Goal: Information Seeking & Learning: Understand process/instructions

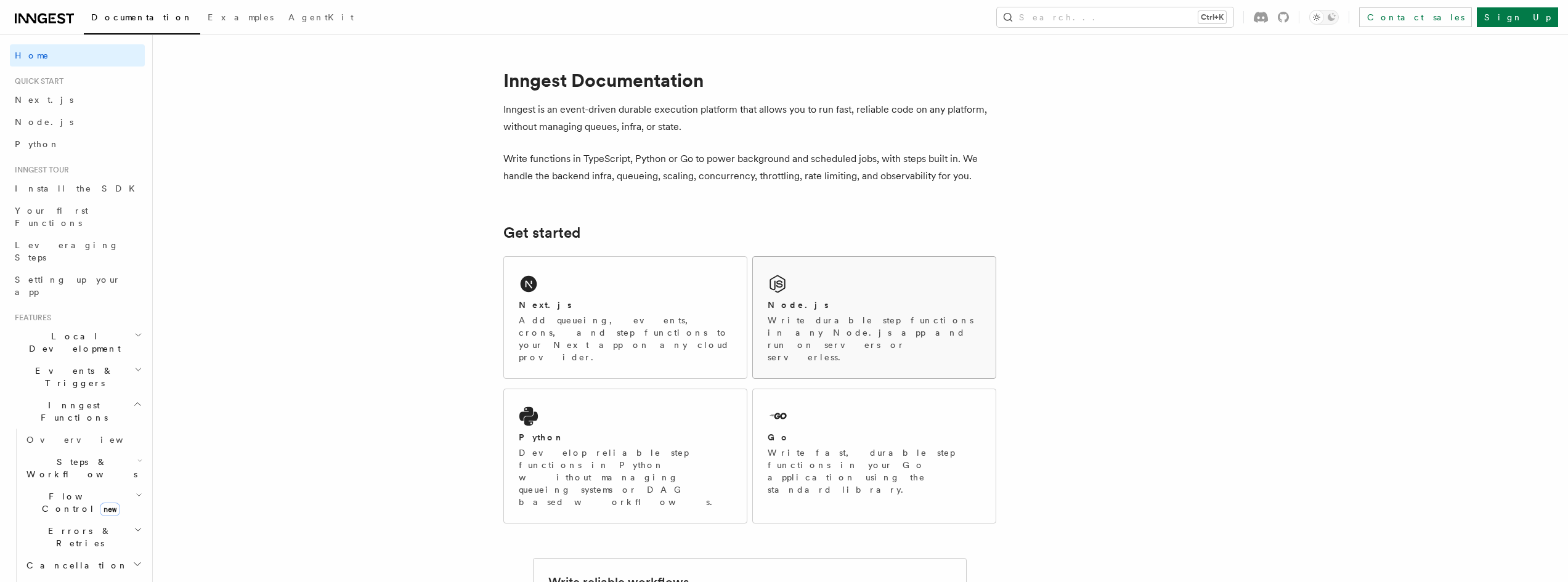
click at [790, 300] on h2 "Node.js" at bounding box center [798, 305] width 61 height 12
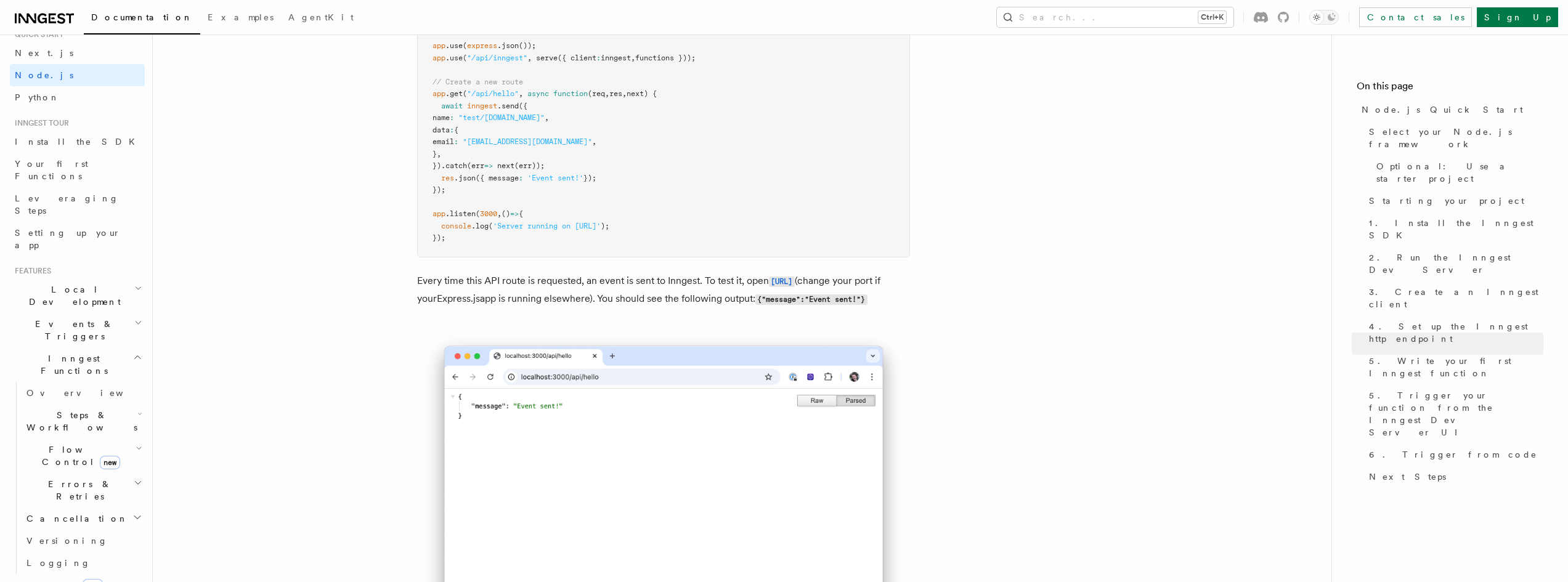
scroll to position [46, 0]
click at [134, 284] on icon "button" at bounding box center [138, 288] width 8 height 10
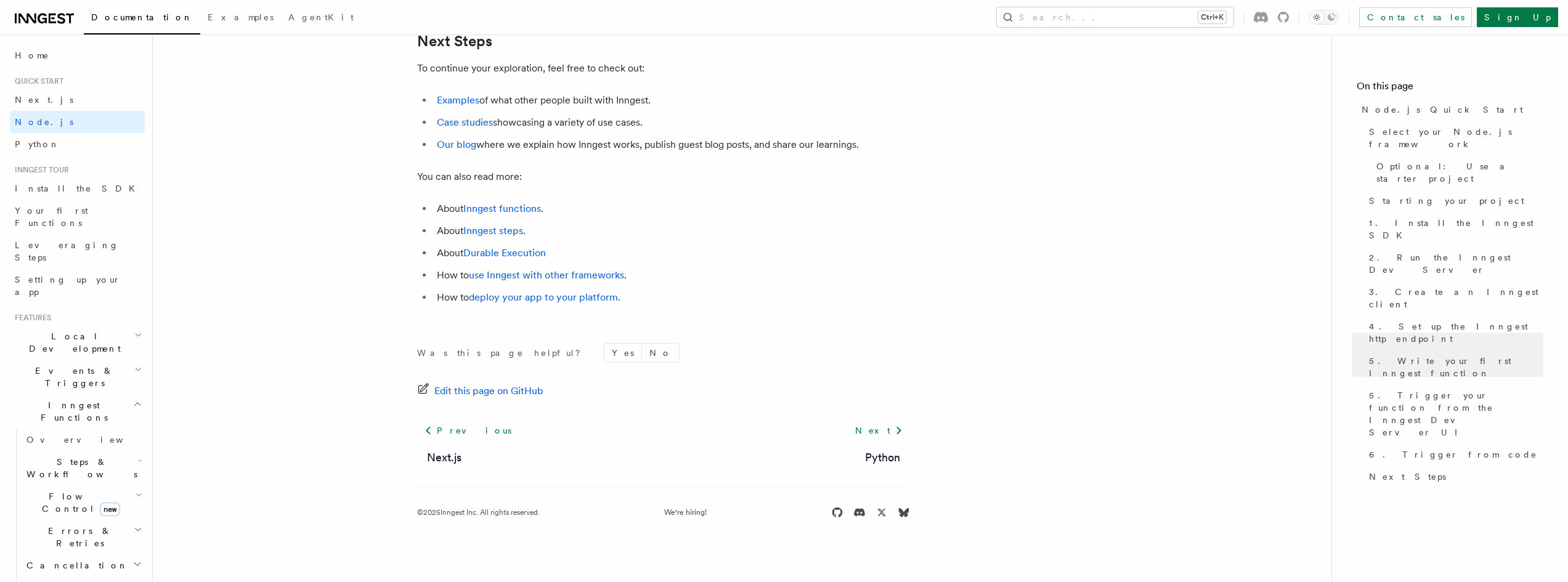
scroll to position [7720, 0]
click at [524, 303] on link "deploy your app to your platform" at bounding box center [543, 297] width 149 height 12
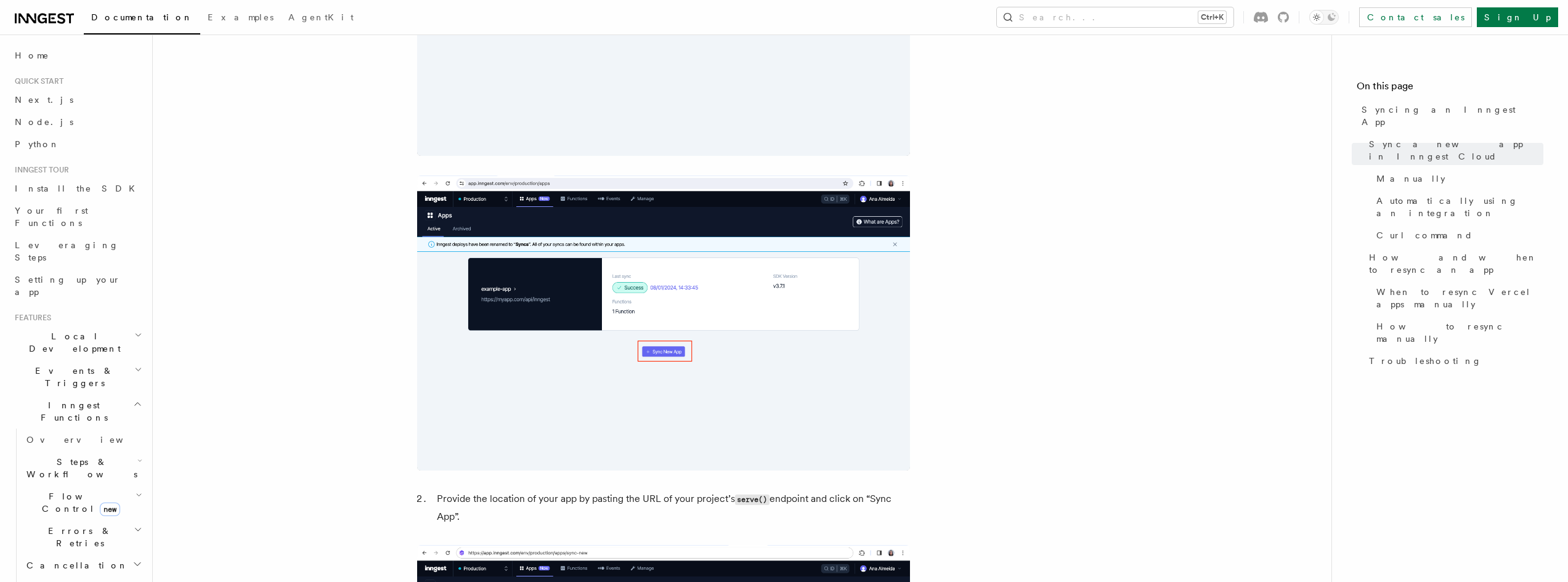
scroll to position [555, 0]
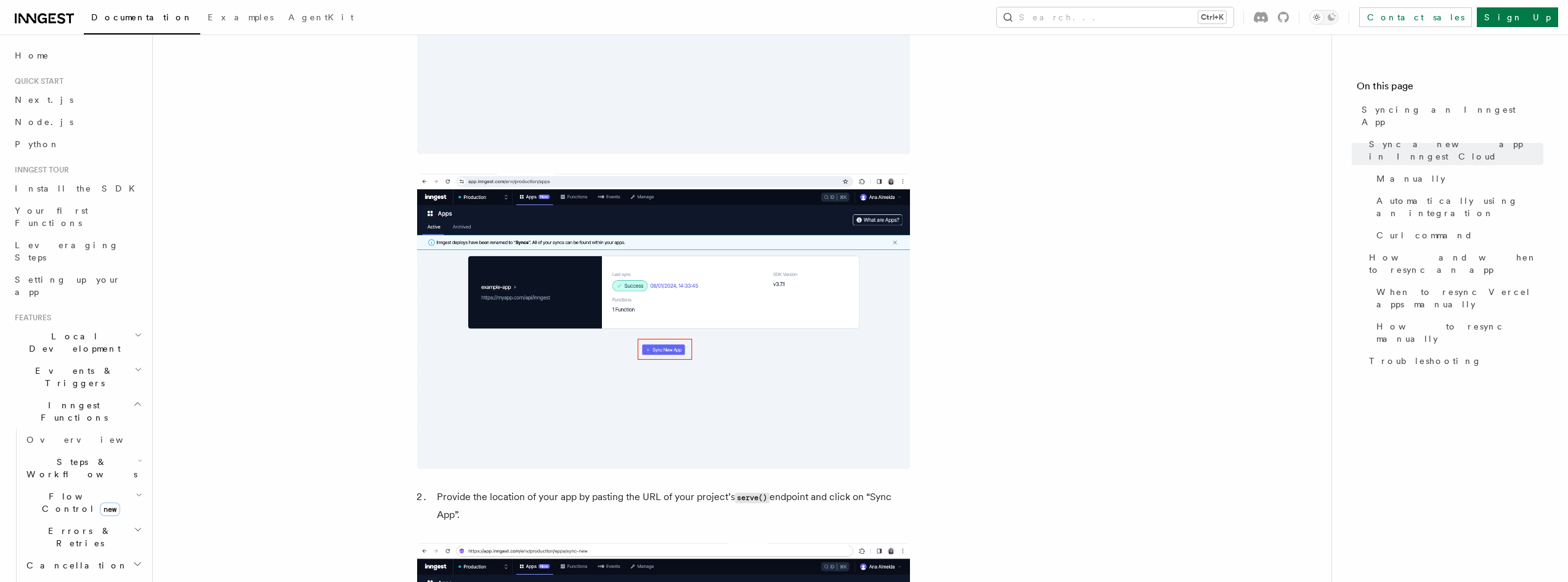
click at [95, 325] on h2 "Local Development" at bounding box center [77, 342] width 135 height 35
click at [51, 366] on span "Overview" at bounding box center [90, 371] width 127 height 10
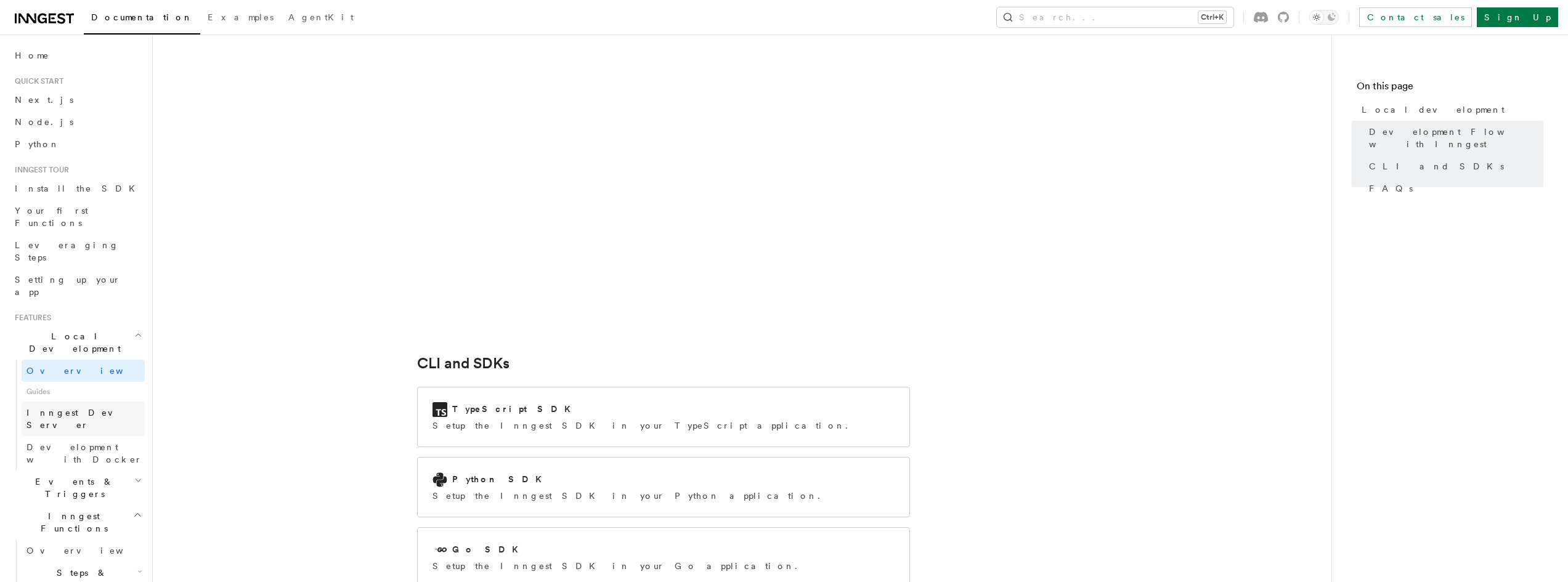
scroll to position [1333, 0]
click at [67, 402] on link "Inngest Dev Server" at bounding box center [83, 419] width 123 height 35
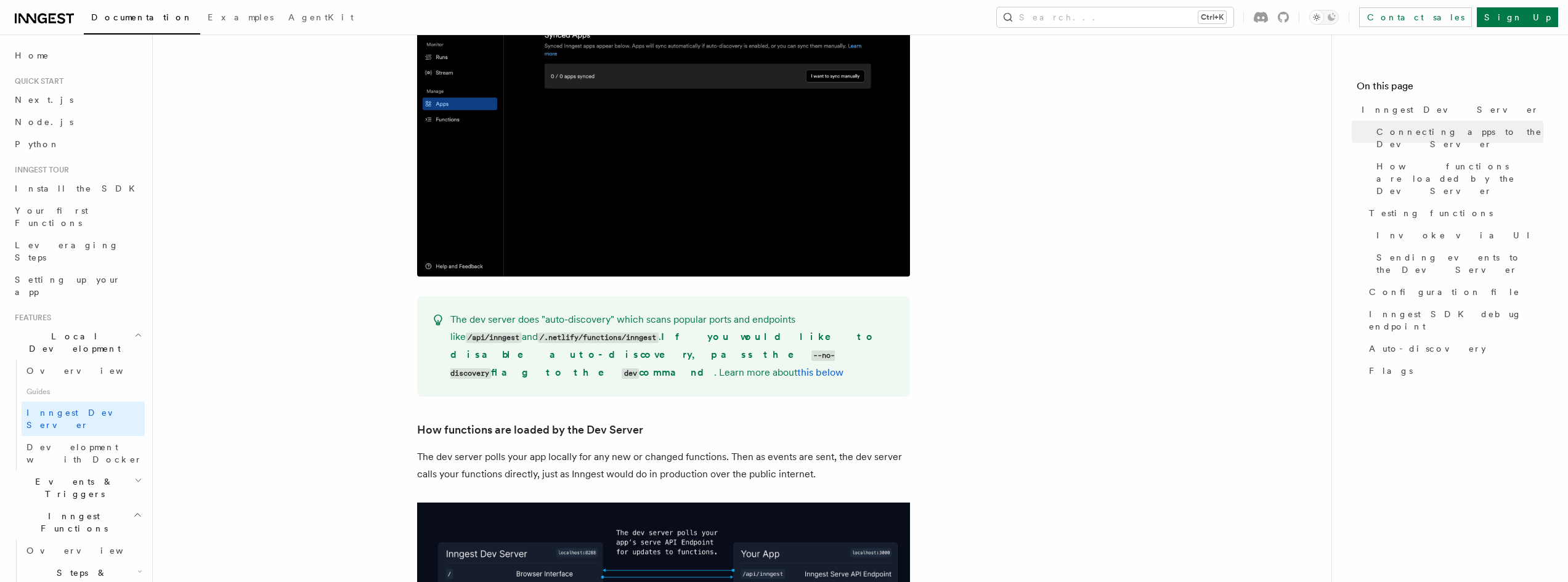
scroll to position [738, 0]
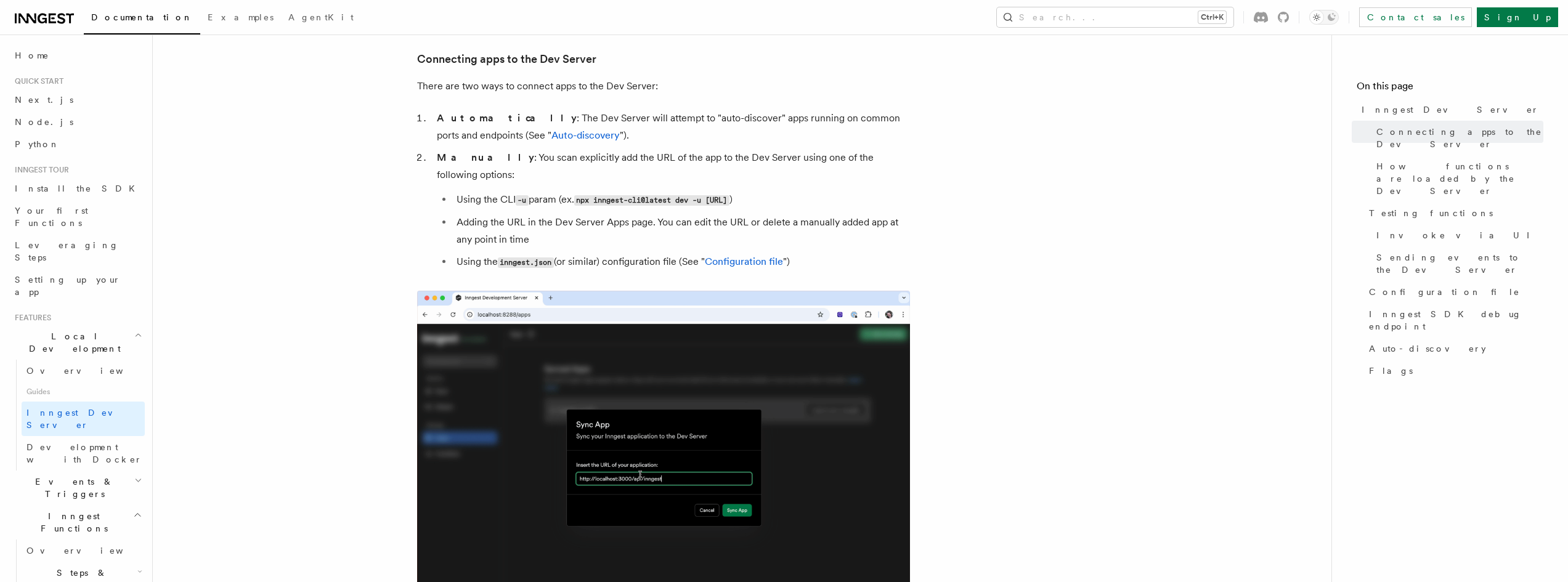
drag, startPoint x: 584, startPoint y: 182, endPoint x: 862, endPoint y: 177, distance: 278.0
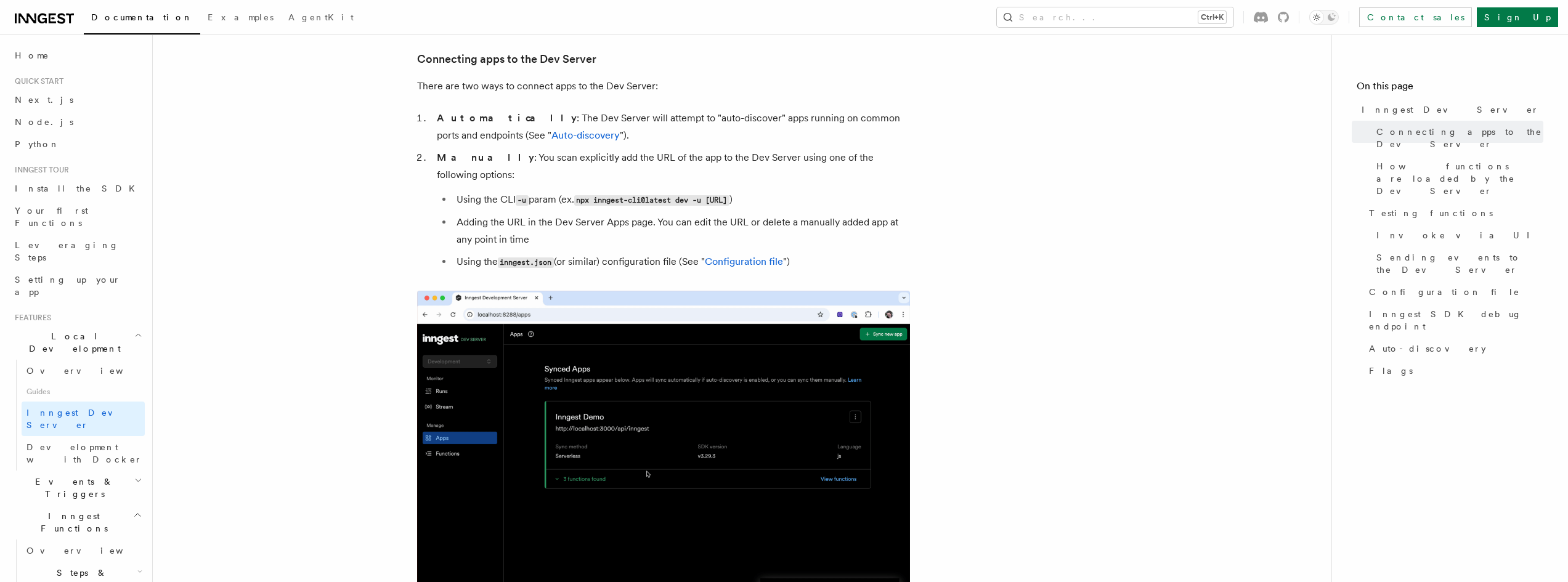
click at [862, 191] on li "Using the CLI -u param (ex. npx inngest-cli@latest dev -u [URL] )" at bounding box center [681, 199] width 457 height 18
copy code "npx inngest-cli@latest dev -u [URL]"
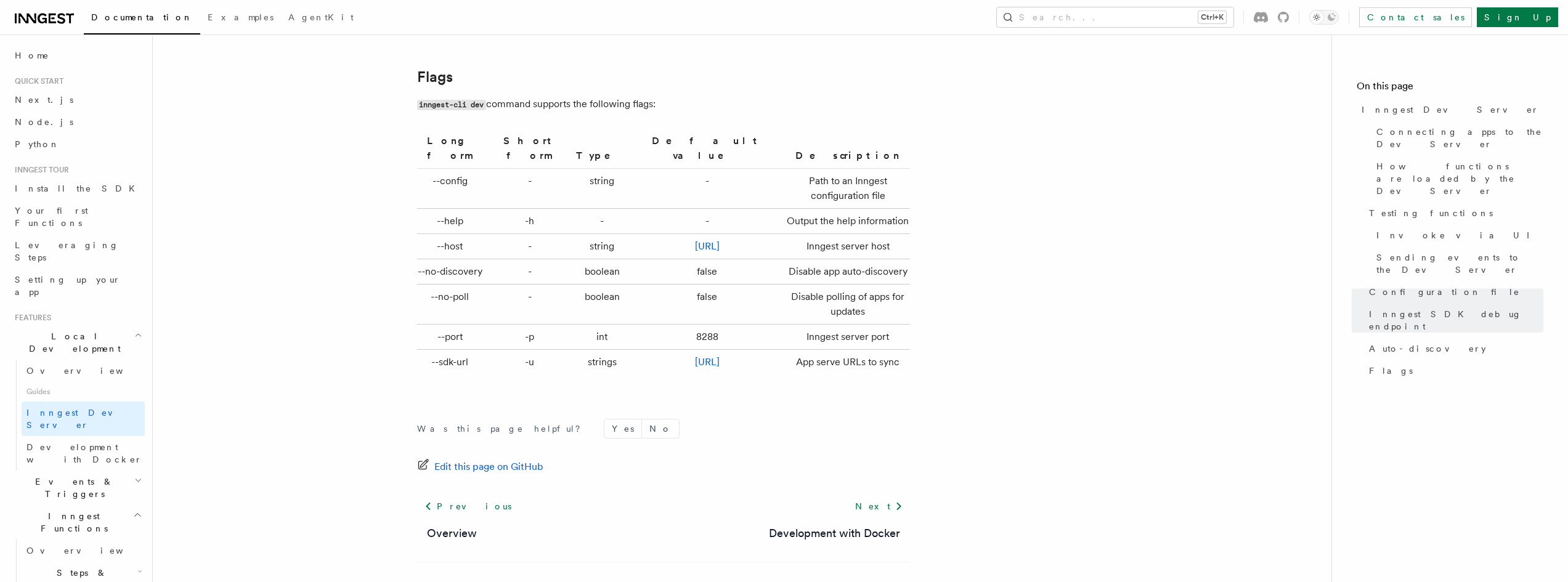
scroll to position [4085, 0]
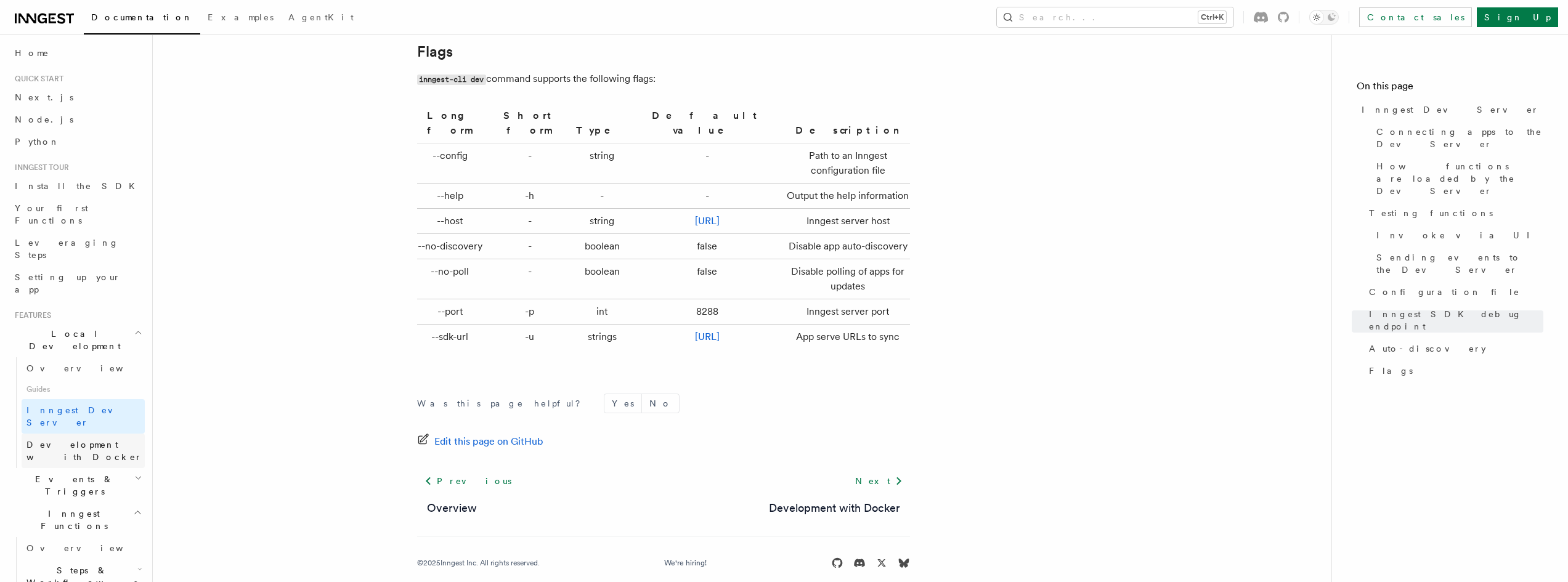
click at [99, 434] on link "Development with Docker" at bounding box center [83, 451] width 123 height 35
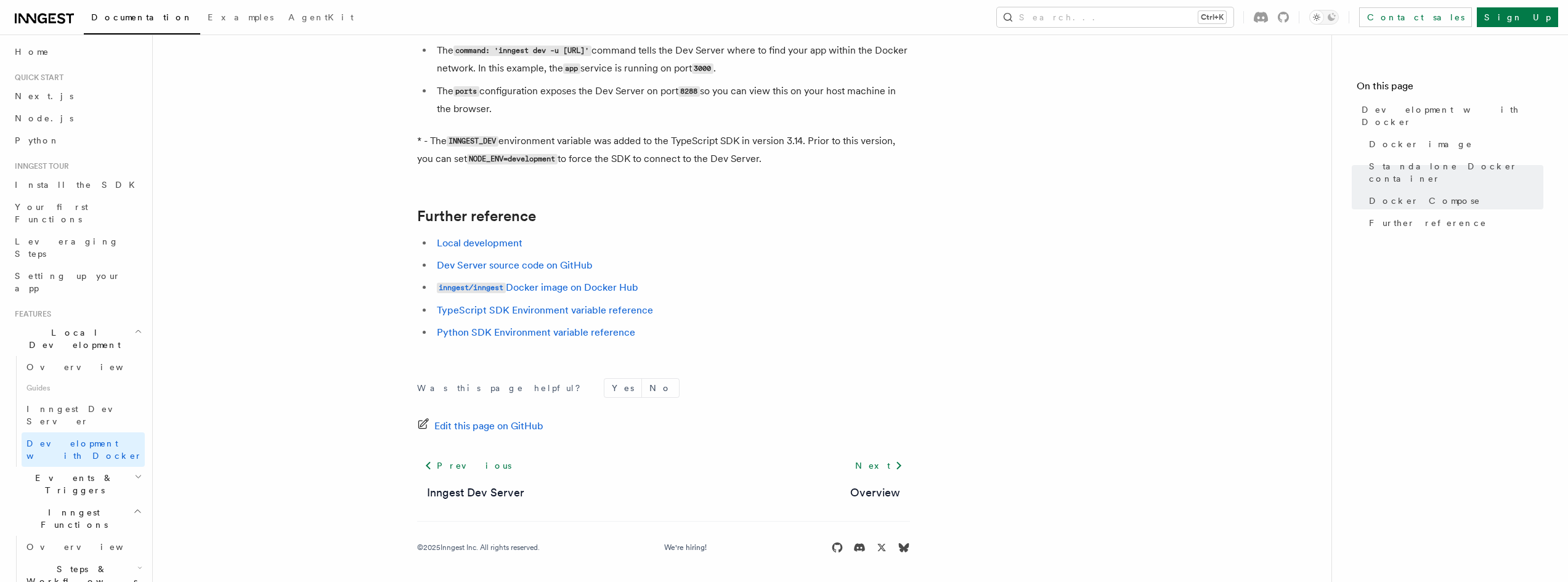
scroll to position [1227, 0]
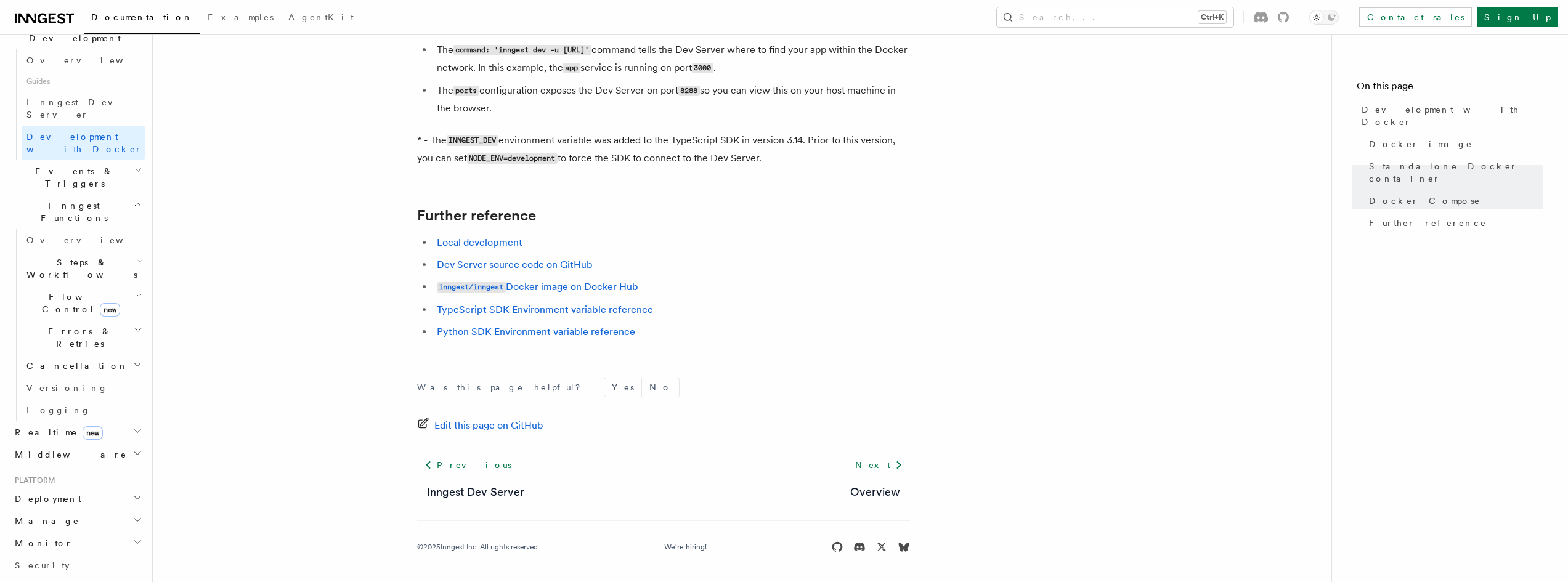
click at [101, 488] on h2 "Deployment" at bounding box center [77, 499] width 135 height 22
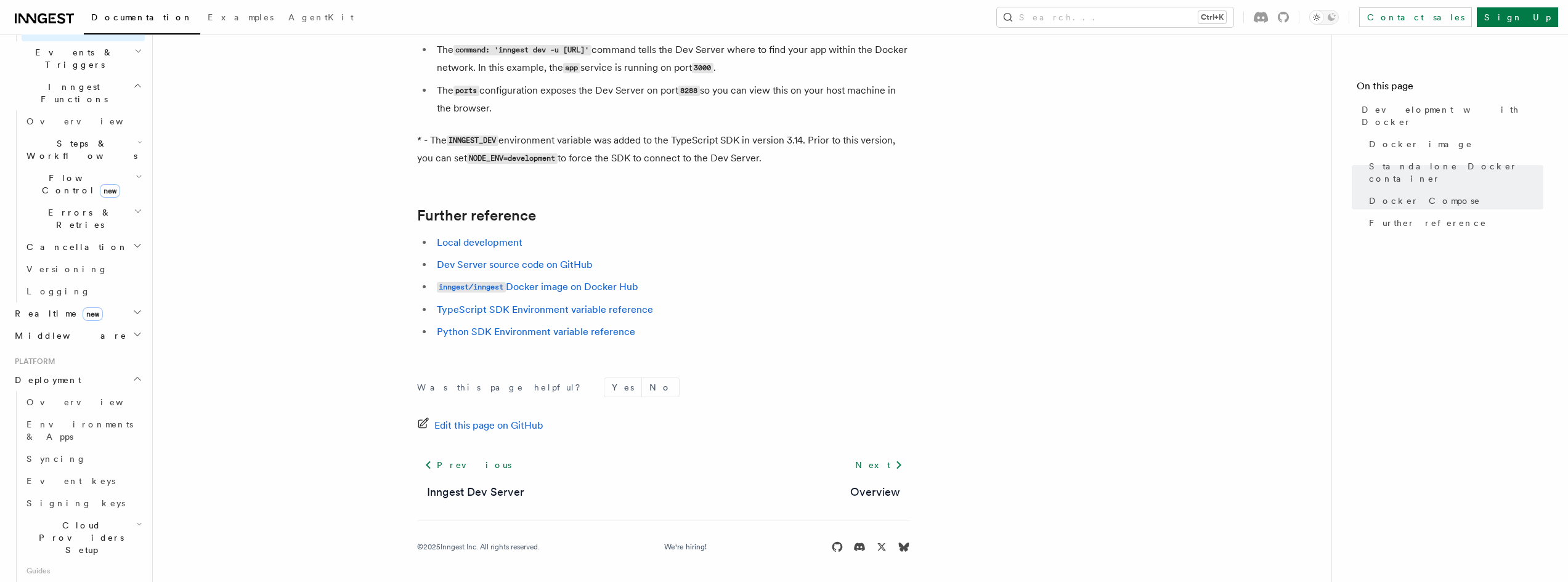
scroll to position [431, 0]
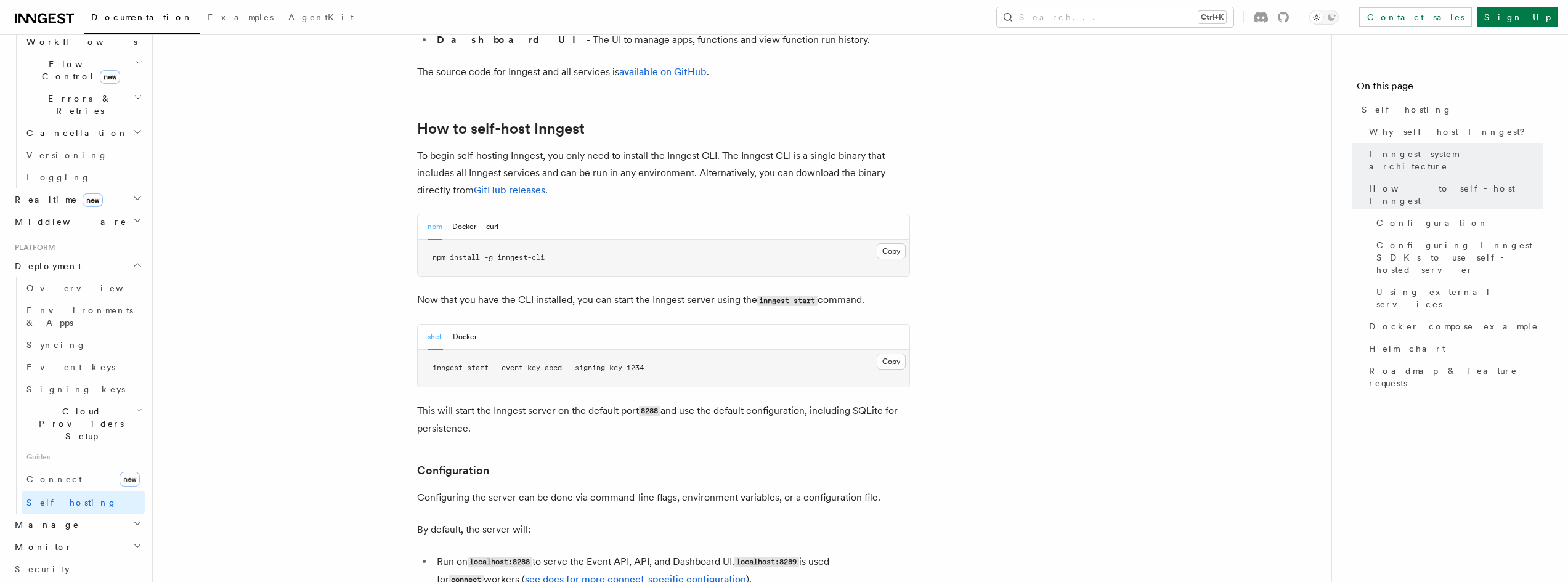
scroll to position [1171, 0]
click at [461, 325] on button "Docker" at bounding box center [464, 337] width 24 height 26
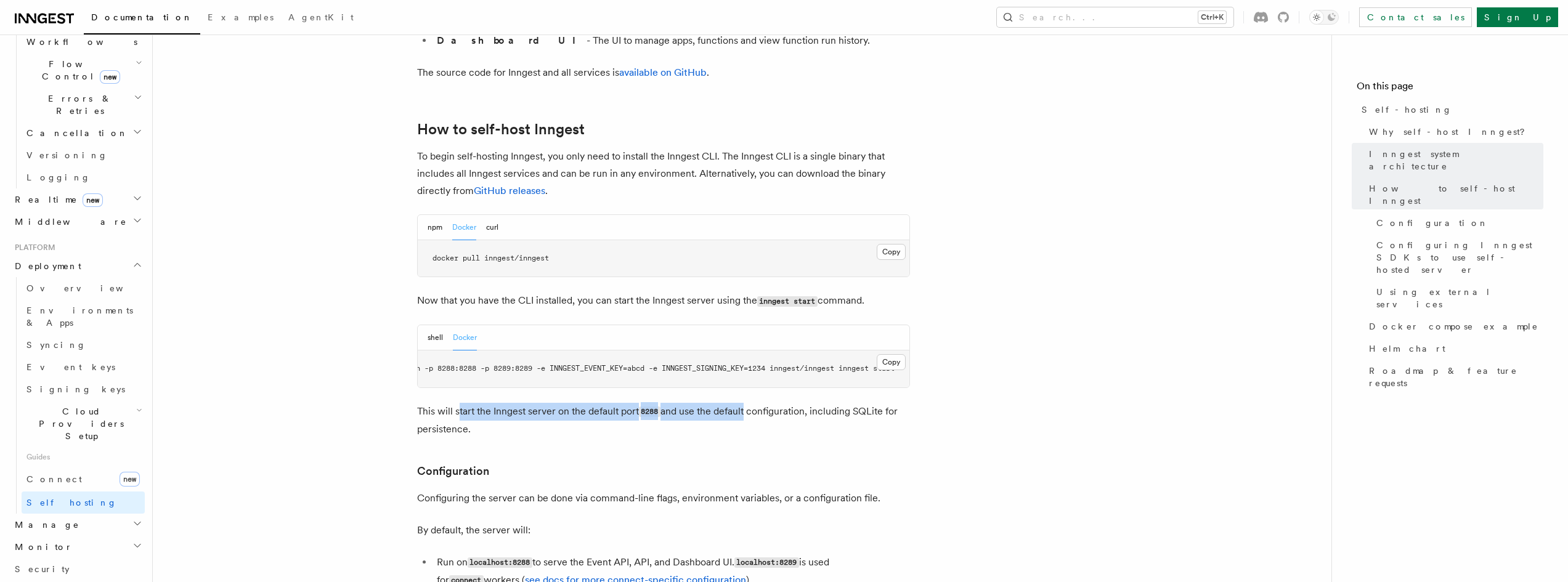
drag, startPoint x: 746, startPoint y: 364, endPoint x: 431, endPoint y: 369, distance: 315.0
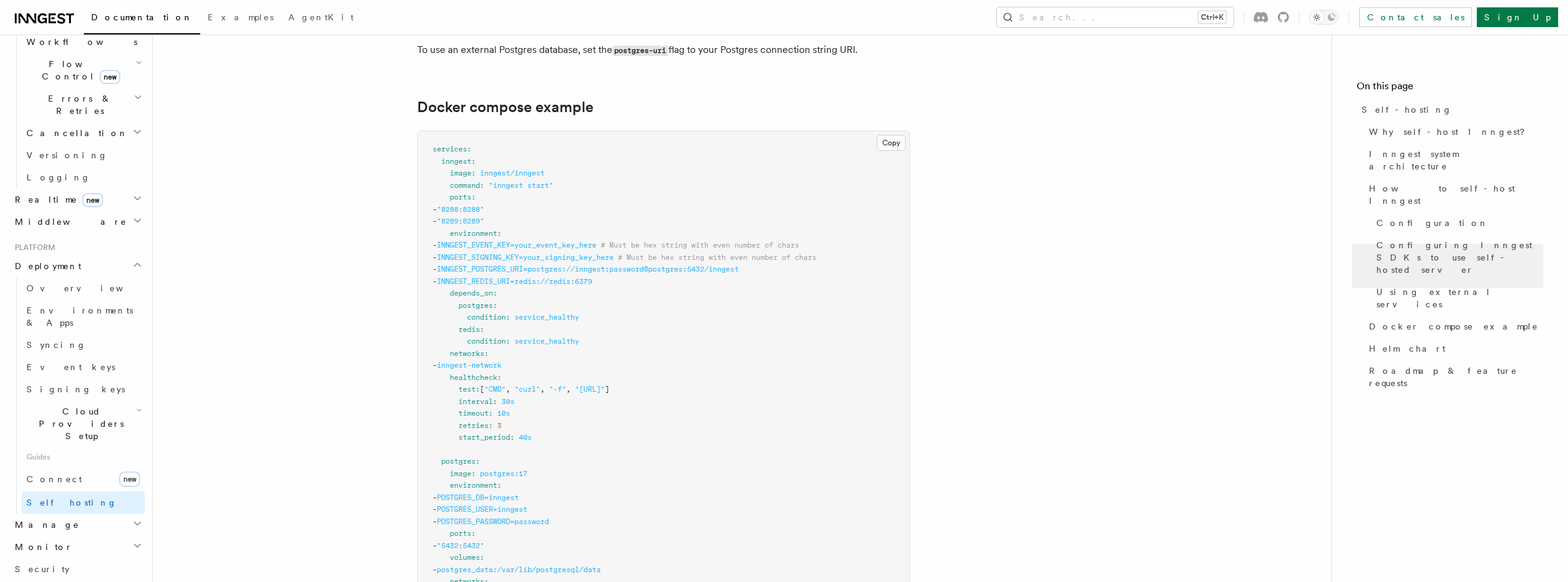
scroll to position [3264, 0]
